Goal: Transaction & Acquisition: Purchase product/service

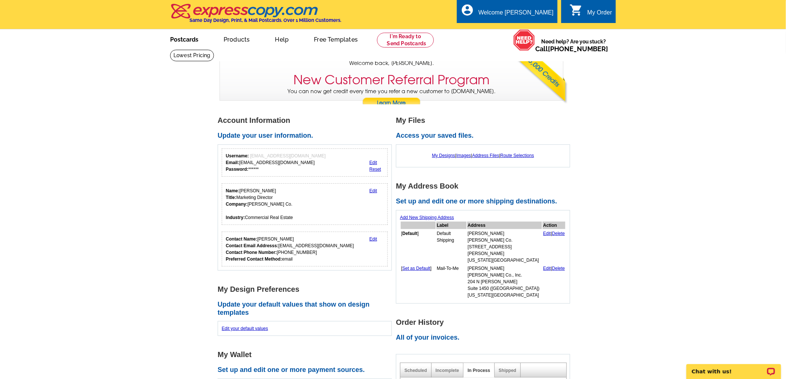
click at [179, 39] on link "Postcards" at bounding box center [184, 38] width 52 height 17
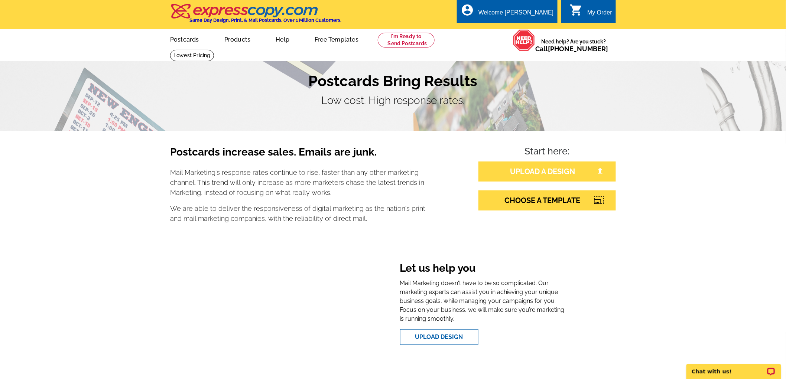
click at [543, 168] on link "UPLOAD A DESIGN" at bounding box center [546, 172] width 137 height 20
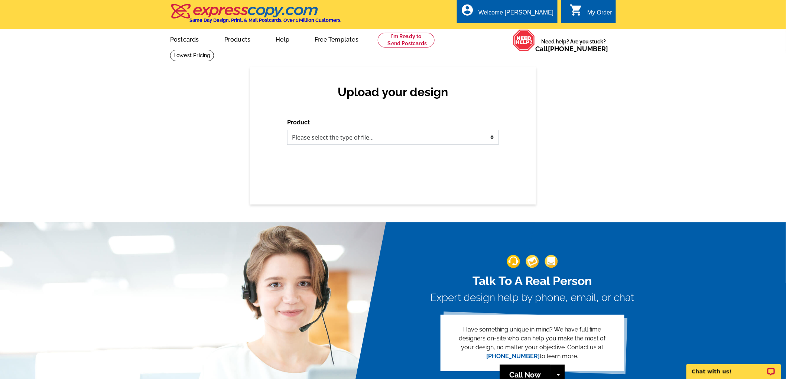
click at [493, 139] on select "Please select the type of file... Postcards Business Cards Letters and flyers G…" at bounding box center [393, 137] width 212 height 15
select select "1"
click at [287, 130] on select "Please select the type of file... Postcards Business Cards Letters and flyers G…" at bounding box center [393, 137] width 212 height 15
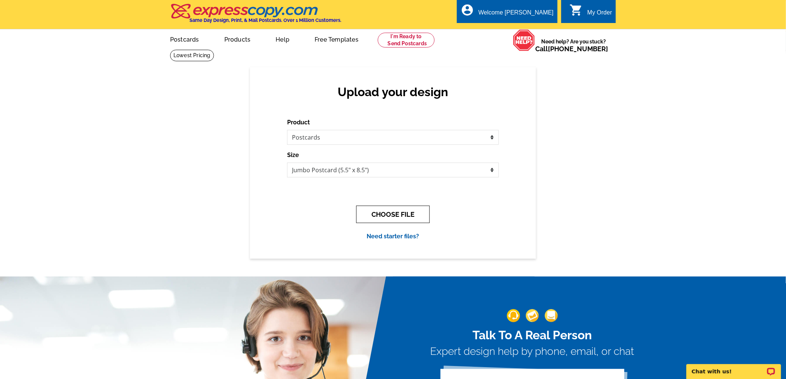
click at [406, 213] on button "CHOOSE FILE" at bounding box center [393, 214] width 74 height 17
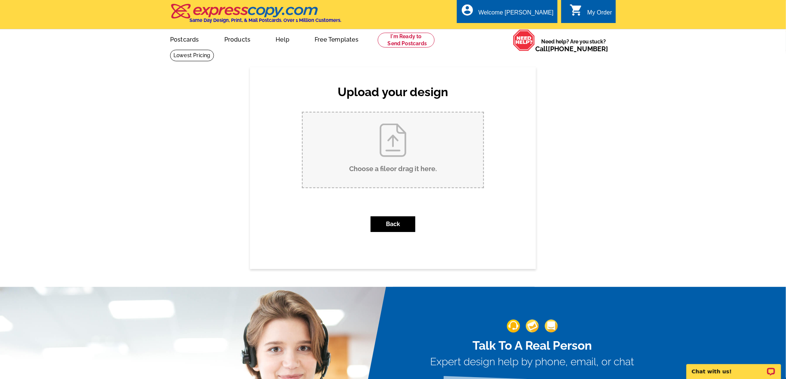
click at [398, 142] on input "Choose a file or drag it here ." at bounding box center [393, 150] width 181 height 75
type input "C:\fakepath\Council(3500&3600)-AnnArbor(931)-SantaFe(4601) 082725.pdf"
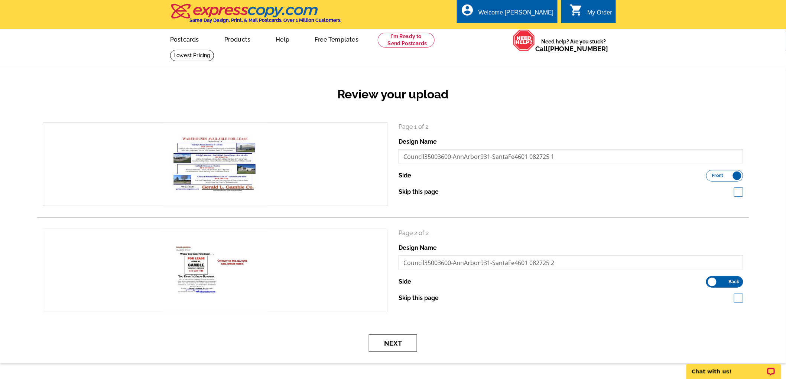
click at [391, 343] on button "Next" at bounding box center [393, 343] width 48 height 17
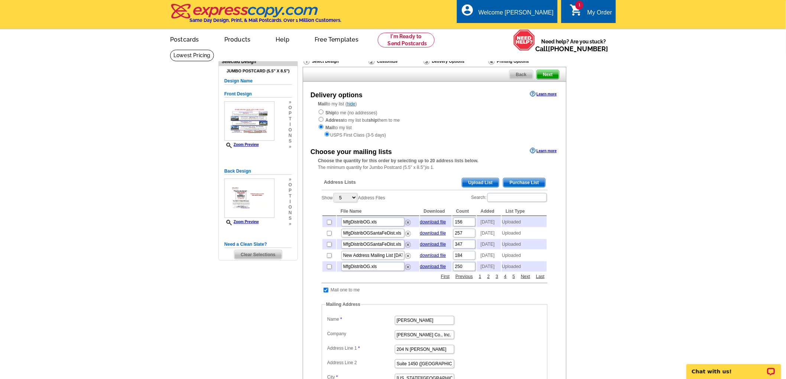
click at [476, 179] on span "Upload List" at bounding box center [480, 182] width 37 height 9
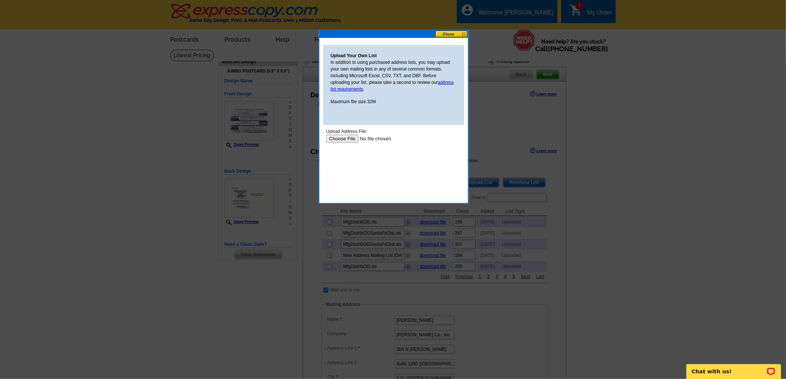
click at [345, 136] on input "file" at bounding box center [373, 138] width 94 height 8
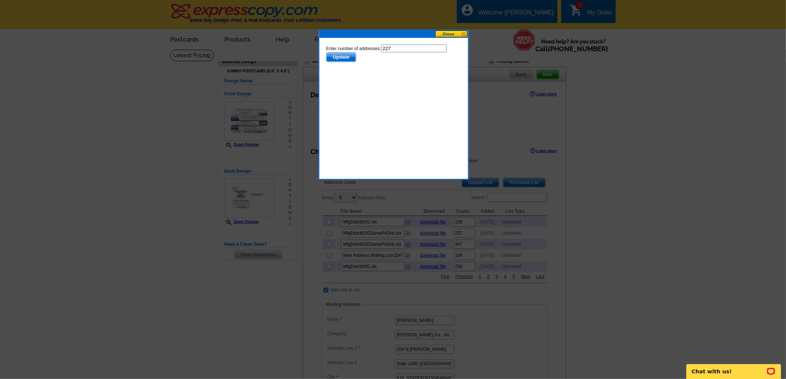
click at [341, 56] on span "Update" at bounding box center [340, 56] width 29 height 9
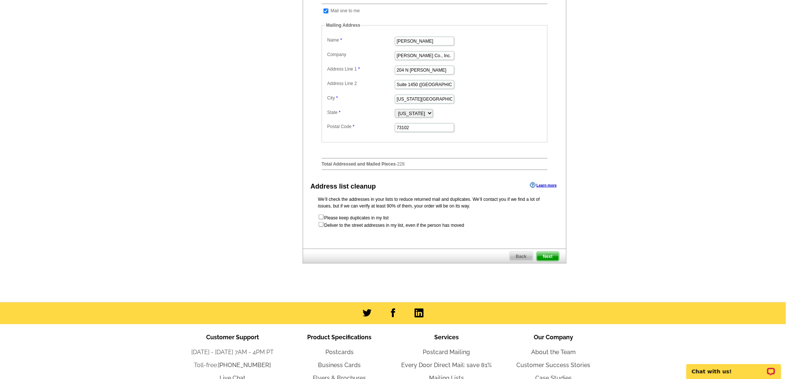
scroll to position [289, 0]
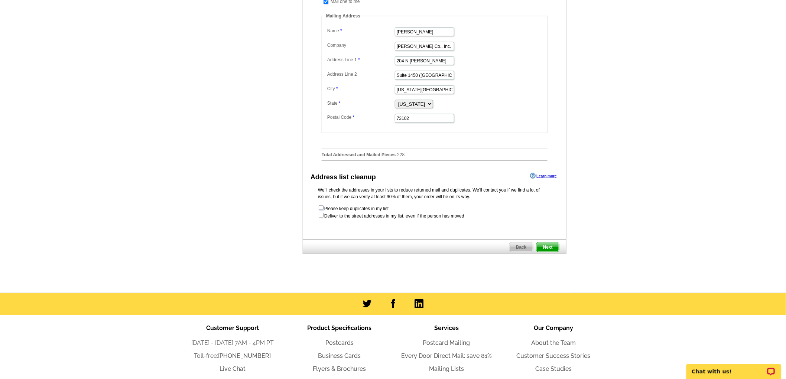
click at [320, 210] on input "checkbox" at bounding box center [321, 207] width 5 height 5
checkbox input "true"
click at [321, 218] on input "checkbox" at bounding box center [321, 215] width 5 height 5
checkbox input "true"
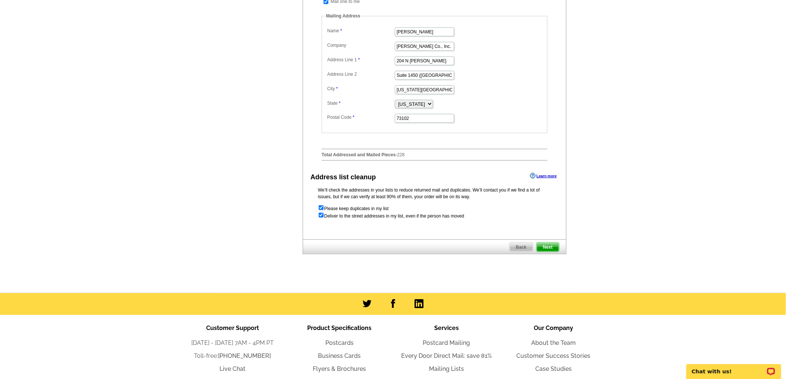
radio input "true"
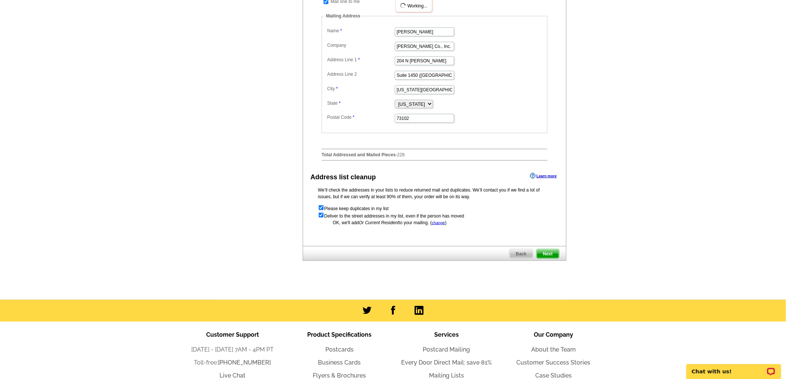
click at [549, 259] on span "Next" at bounding box center [548, 254] width 22 height 9
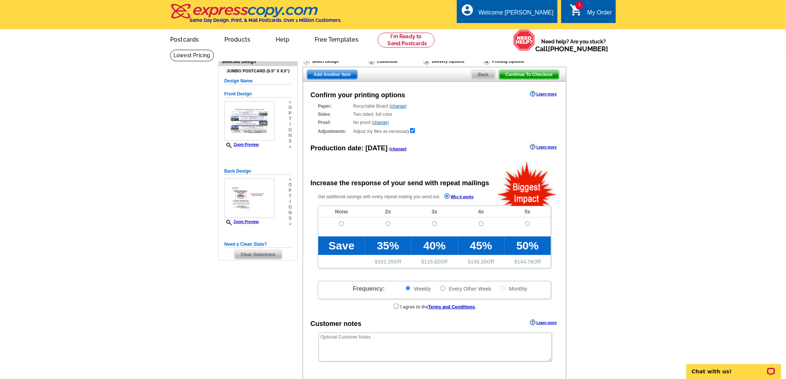
radio input "false"
click at [341, 225] on input "radio" at bounding box center [341, 223] width 5 height 5
radio input "true"
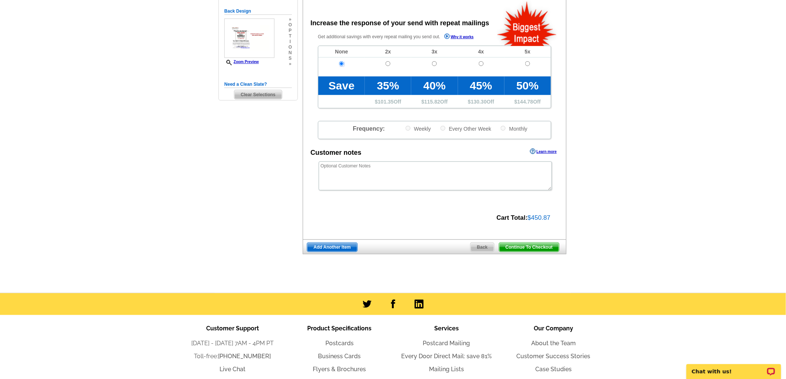
scroll to position [165, 0]
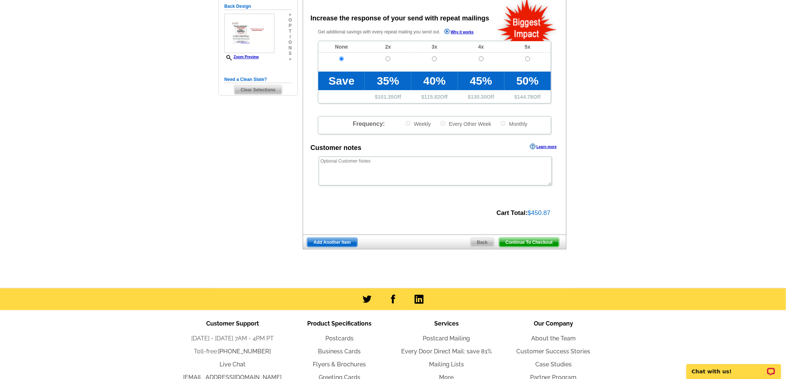
click at [532, 241] on span "Continue To Checkout" at bounding box center [529, 242] width 60 height 9
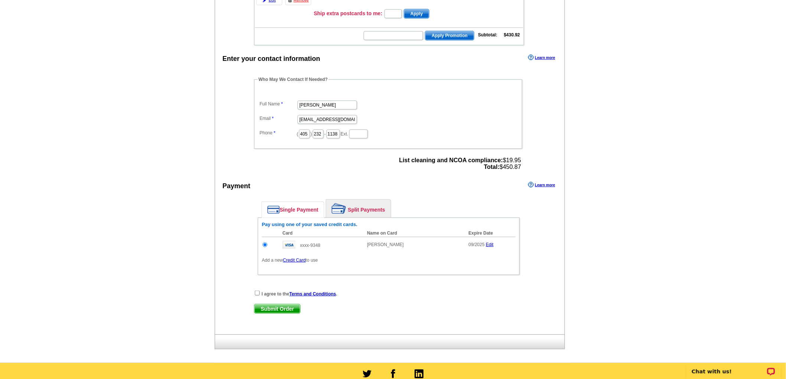
scroll to position [165, 0]
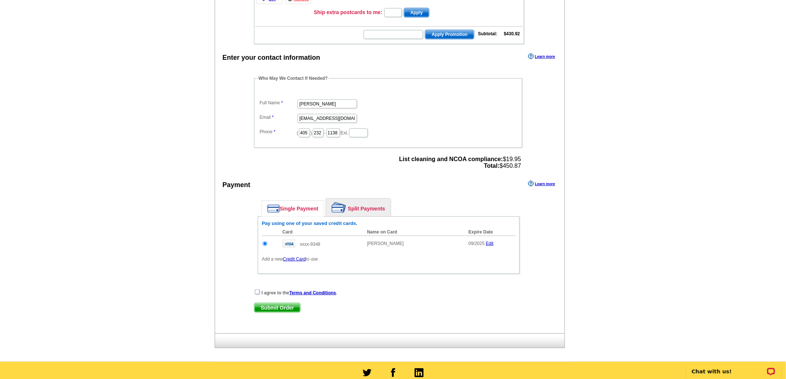
click at [258, 290] on input "checkbox" at bounding box center [257, 292] width 5 height 5
checkbox input "true"
click at [489, 241] on link "Edit" at bounding box center [490, 243] width 8 height 5
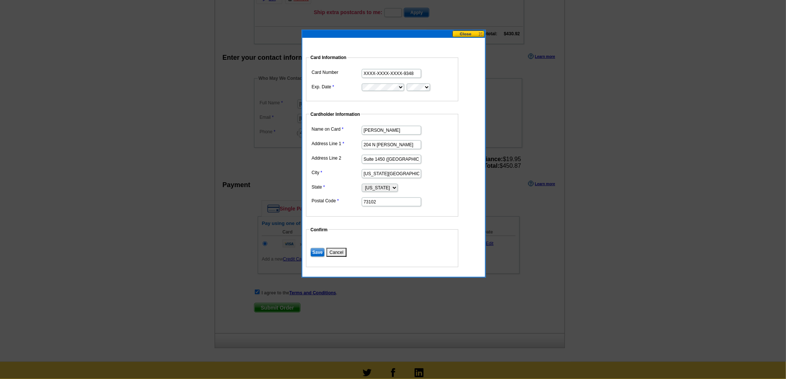
click at [474, 35] on button at bounding box center [468, 33] width 33 height 7
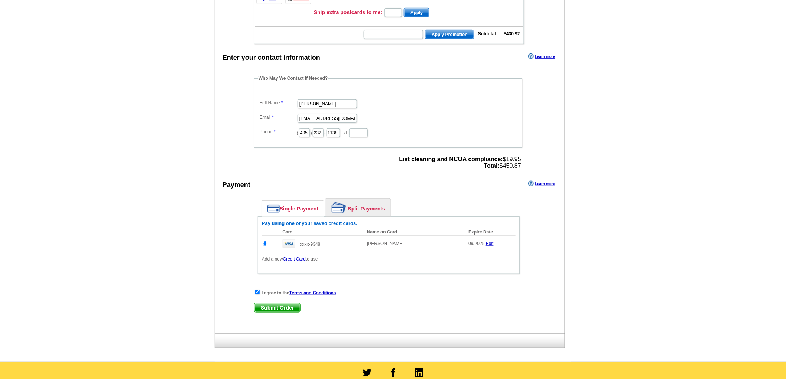
click at [298, 257] on link "Credit Card" at bounding box center [294, 259] width 23 height 5
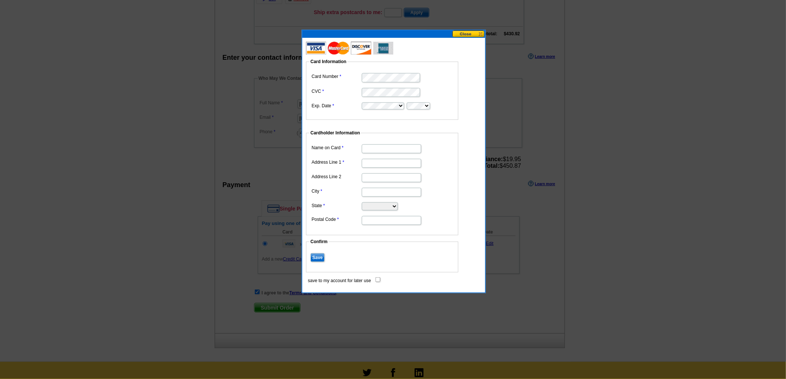
scroll to position [0, 0]
click at [383, 145] on input "Name on Card" at bounding box center [391, 149] width 59 height 9
type input "[PERSON_NAME]"
click at [414, 164] on input "Address Line 1" at bounding box center [391, 163] width 59 height 9
type input "204 N [PERSON_NAME]"
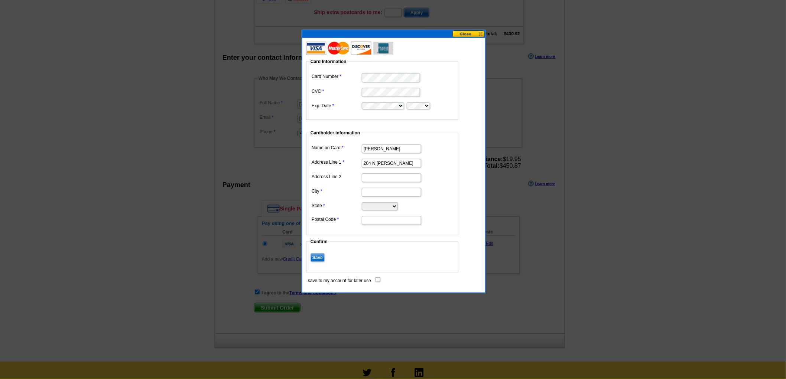
type input "Suite 1450 ([GEOGRAPHIC_DATA])"
type input "Oklahoma City"
select select "OK"
type input "73102"
click at [320, 257] on input "Save" at bounding box center [318, 257] width 14 height 9
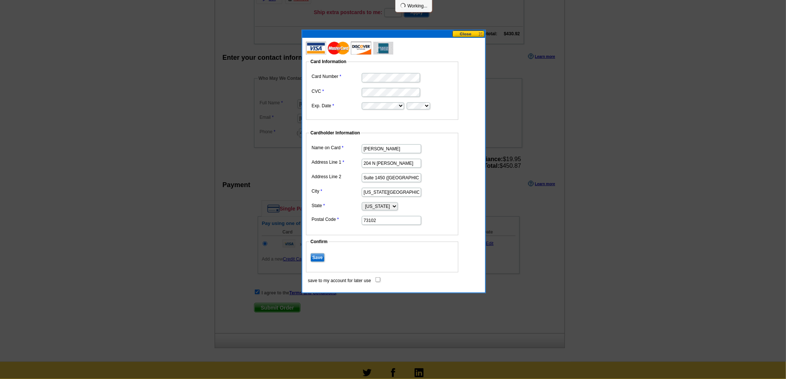
click at [377, 278] on input "save to my account for later use" at bounding box center [378, 280] width 5 height 5
checkbox input "true"
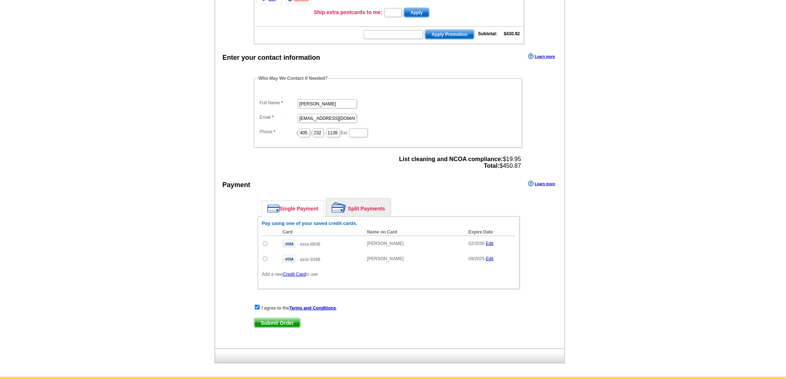
click at [264, 241] on input "radio" at bounding box center [265, 243] width 5 height 5
radio input "true"
click at [284, 319] on span "Submit Order" at bounding box center [277, 323] width 46 height 9
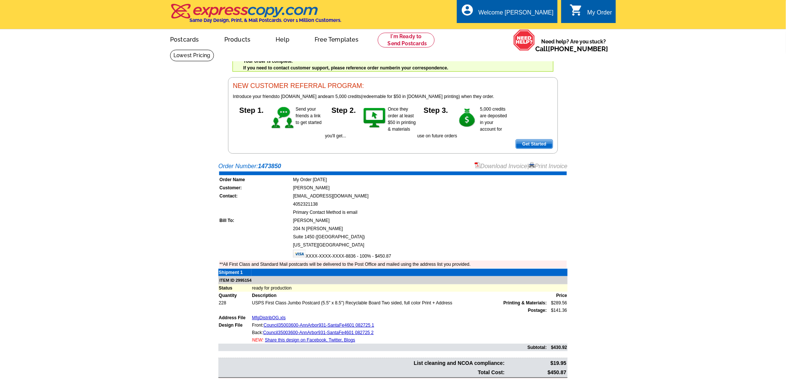
click at [509, 165] on link "Download Invoice" at bounding box center [501, 166] width 53 height 6
click at [542, 9] on div "Welcome [PERSON_NAME]" at bounding box center [515, 14] width 75 height 10
click at [539, 45] on link "Logout" at bounding box center [541, 42] width 19 height 7
